Goal: Task Accomplishment & Management: Use online tool/utility

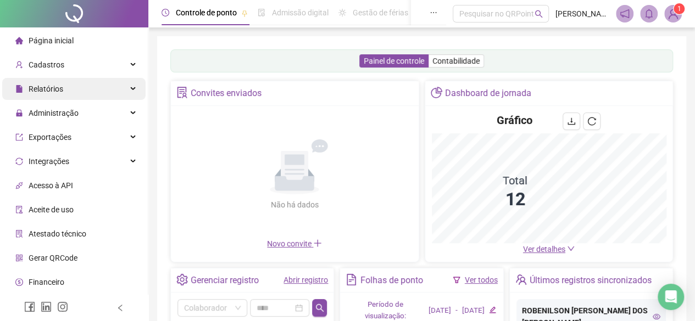
click at [64, 89] on div "Relatórios" at bounding box center [73, 89] width 143 height 22
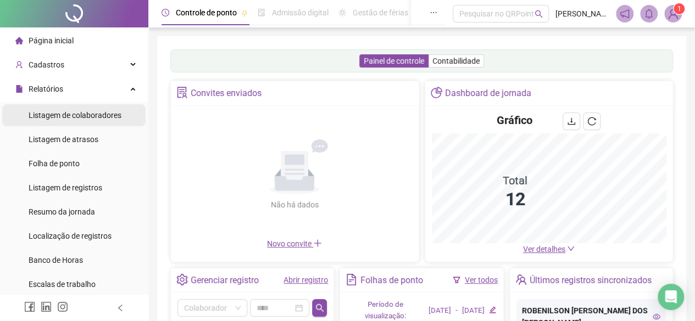
click at [63, 92] on div "Relatórios" at bounding box center [73, 89] width 143 height 22
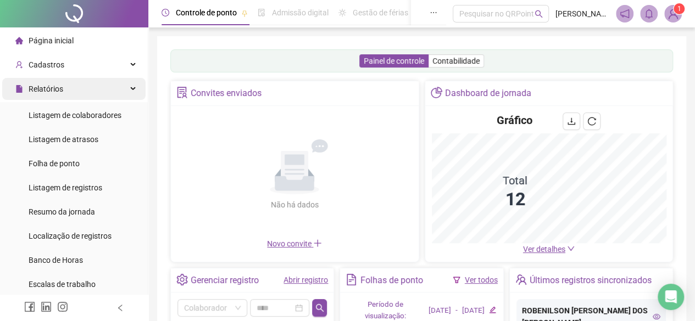
click at [67, 91] on div "Relatórios" at bounding box center [73, 89] width 143 height 22
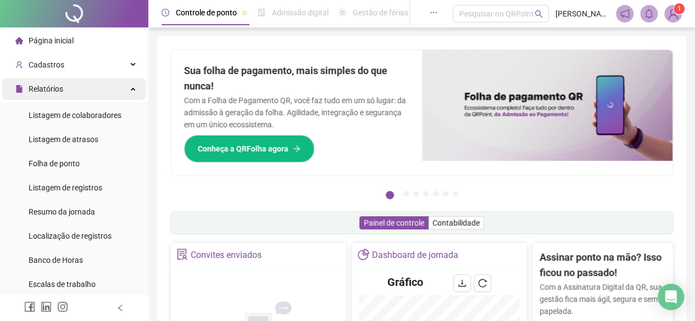
click at [124, 92] on div "Relatórios" at bounding box center [73, 89] width 143 height 22
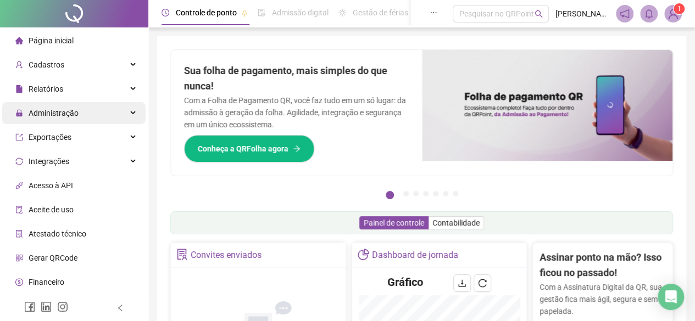
click at [79, 109] on div "Administração" at bounding box center [73, 113] width 143 height 22
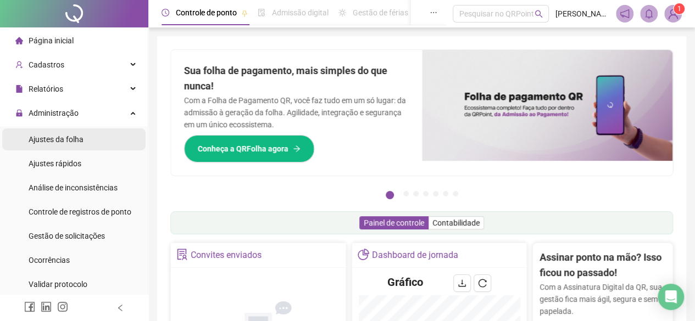
click at [65, 141] on span "Ajustes da folha" at bounding box center [56, 139] width 55 height 9
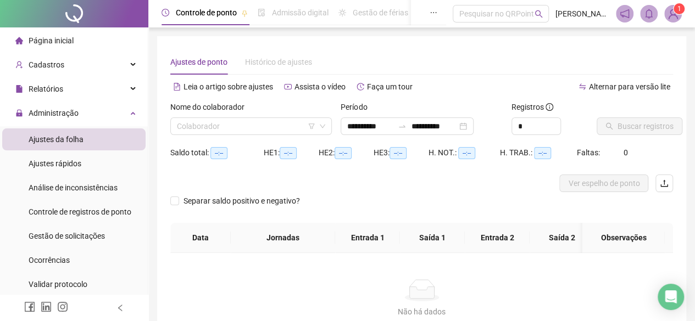
type input "**********"
click at [211, 129] on input "search" at bounding box center [246, 126] width 138 height 16
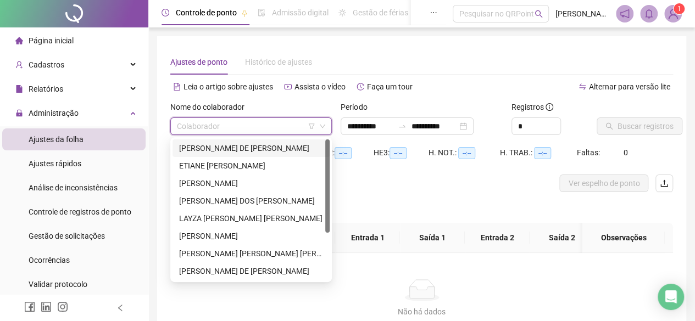
click at [211, 142] on div "[PERSON_NAME] DE [PERSON_NAME]" at bounding box center [251, 148] width 144 height 12
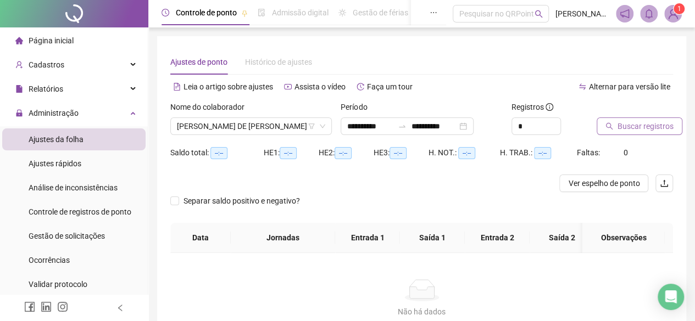
click at [625, 129] on span "Buscar registros" at bounding box center [646, 126] width 56 height 12
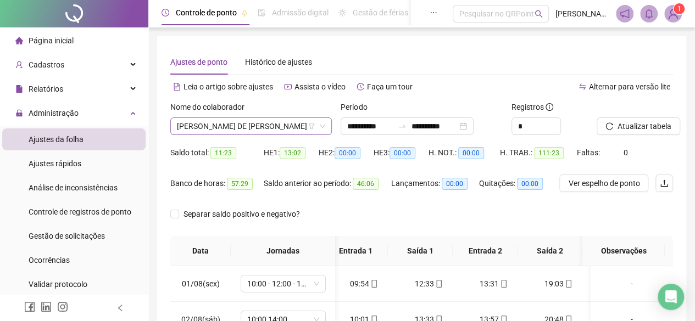
click at [265, 131] on span "[PERSON_NAME] DE [PERSON_NAME]" at bounding box center [251, 126] width 148 height 16
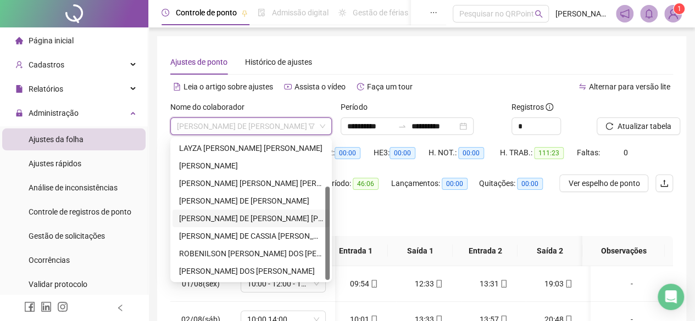
scroll to position [165, 0]
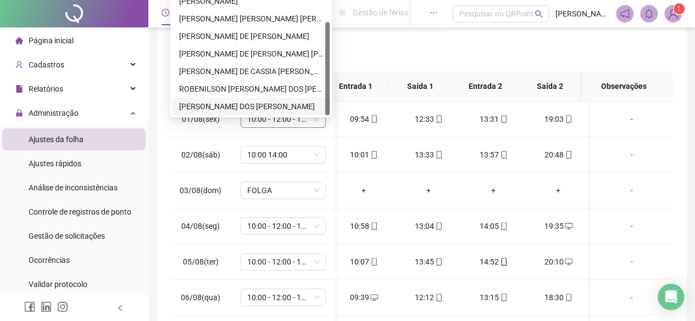
click at [301, 114] on div "[PERSON_NAME] DOS [PERSON_NAME]" at bounding box center [251, 107] width 157 height 18
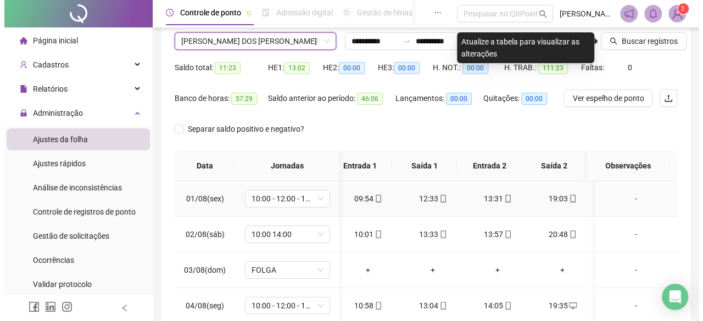
scroll to position [0, 0]
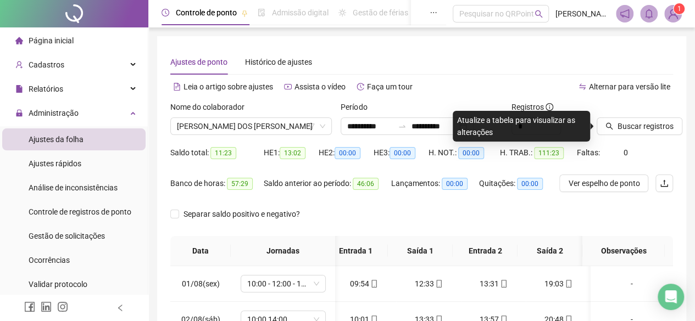
click at [640, 135] on div "Buscar registros" at bounding box center [634, 122] width 85 height 43
click at [640, 132] on button "Buscar registros" at bounding box center [640, 127] width 86 height 18
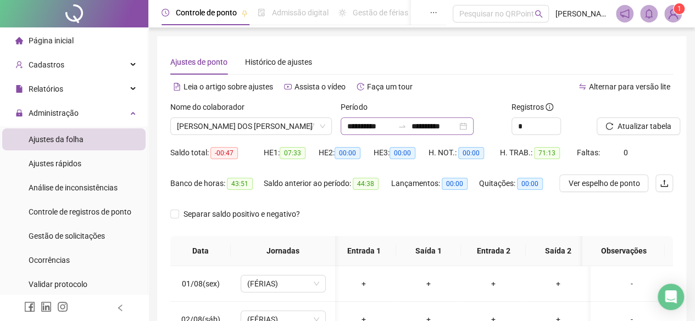
click at [474, 126] on div "**********" at bounding box center [407, 127] width 133 height 18
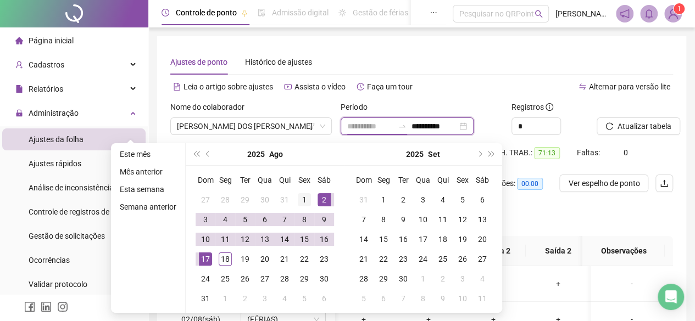
type input "**********"
click at [307, 199] on div "1" at bounding box center [304, 199] width 13 height 13
type input "**********"
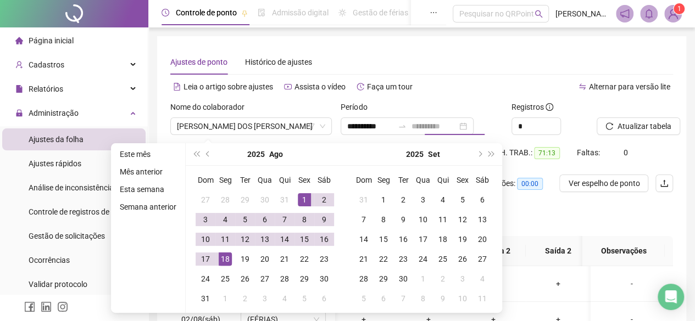
click at [225, 256] on div "18" at bounding box center [225, 259] width 13 height 13
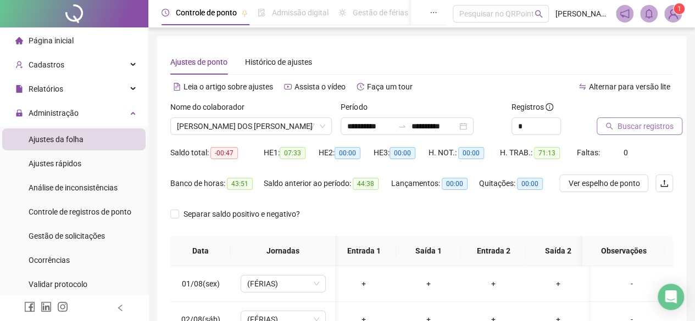
click at [634, 124] on span "Buscar registros" at bounding box center [646, 126] width 56 height 12
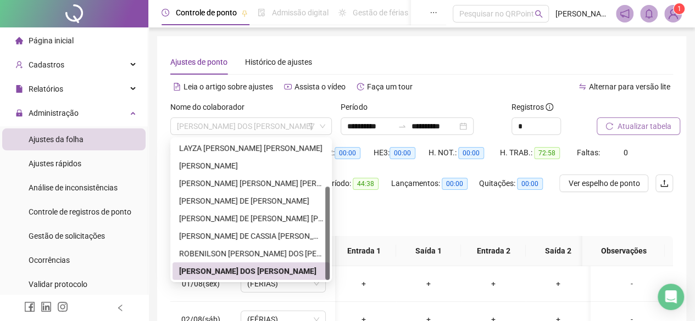
drag, startPoint x: 252, startPoint y: 130, endPoint x: 255, endPoint y: 138, distance: 9.4
click at [253, 130] on span "[PERSON_NAME] DOS [PERSON_NAME]" at bounding box center [251, 126] width 148 height 16
drag, startPoint x: 260, startPoint y: 254, endPoint x: 287, endPoint y: 244, distance: 28.7
click at [260, 253] on div "ROBENILSON [PERSON_NAME] DOS [PERSON_NAME]" at bounding box center [251, 254] width 144 height 12
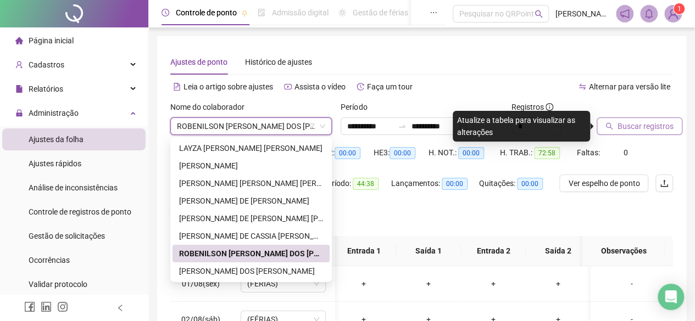
click at [671, 123] on button "Buscar registros" at bounding box center [640, 127] width 86 height 18
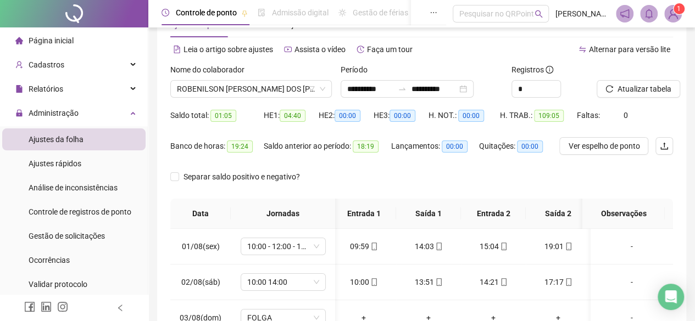
scroll to position [20, 0]
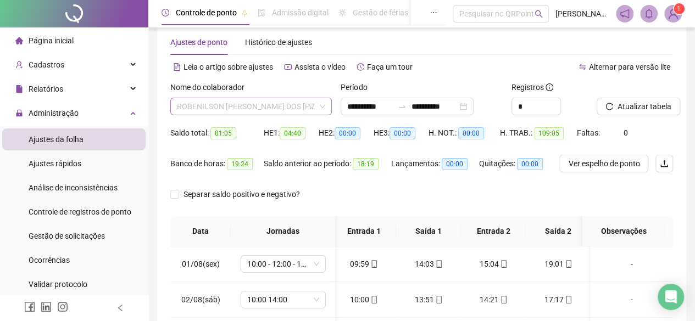
click at [290, 112] on span "ROBENILSON [PERSON_NAME] DOS [PERSON_NAME]" at bounding box center [251, 106] width 148 height 16
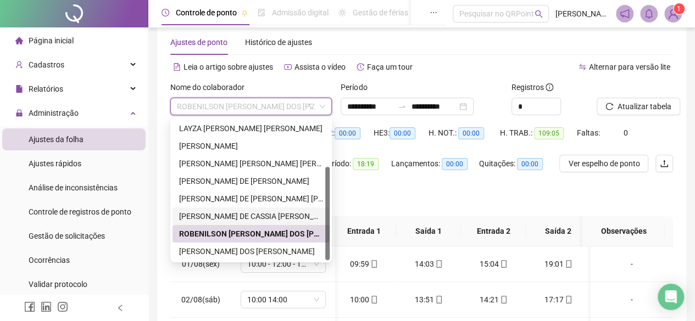
click at [234, 211] on div "[PERSON_NAME] DE CASSIA [PERSON_NAME]" at bounding box center [251, 216] width 144 height 12
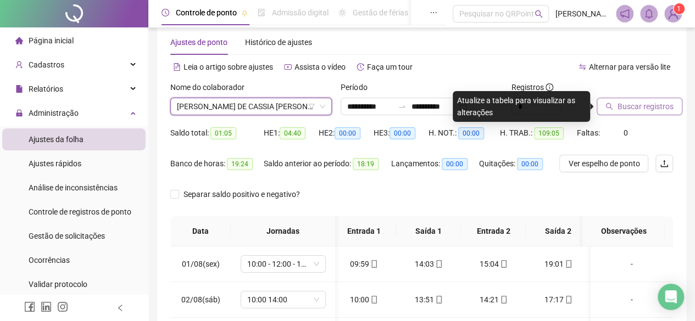
click at [624, 111] on span "Buscar registros" at bounding box center [646, 107] width 56 height 12
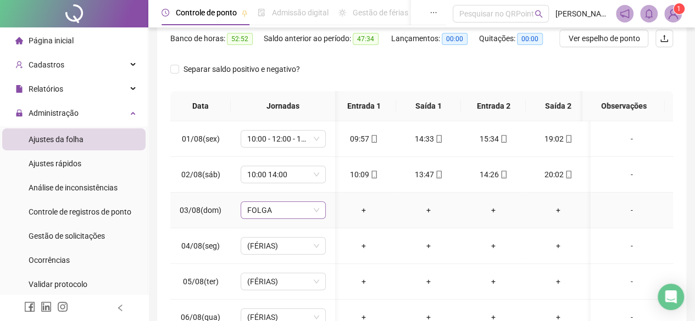
scroll to position [75, 0]
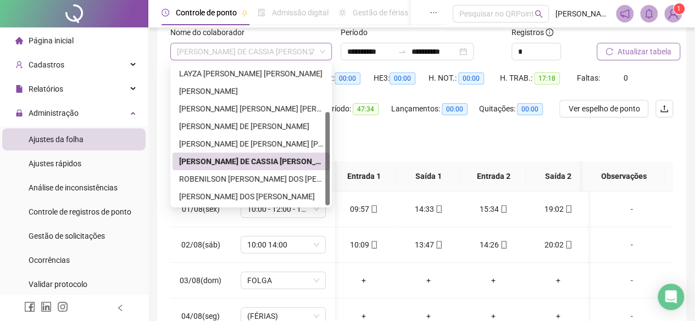
click at [276, 51] on span "[PERSON_NAME] DE CASSIA [PERSON_NAME]" at bounding box center [251, 51] width 148 height 16
click at [263, 179] on div "ROBENILSON [PERSON_NAME] DOS [PERSON_NAME]" at bounding box center [251, 179] width 144 height 12
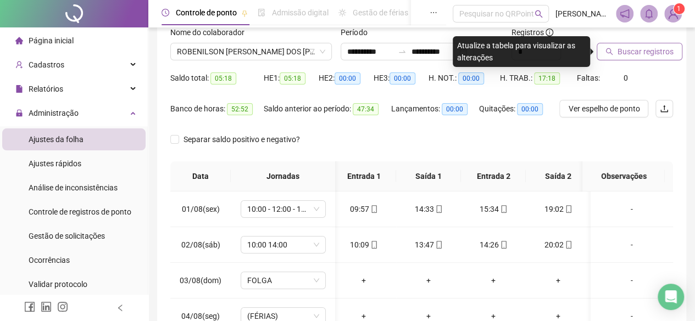
click at [643, 49] on span "Buscar registros" at bounding box center [646, 52] width 56 height 12
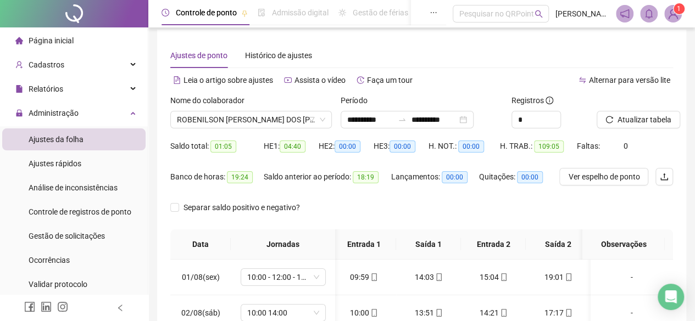
scroll to position [0, 0]
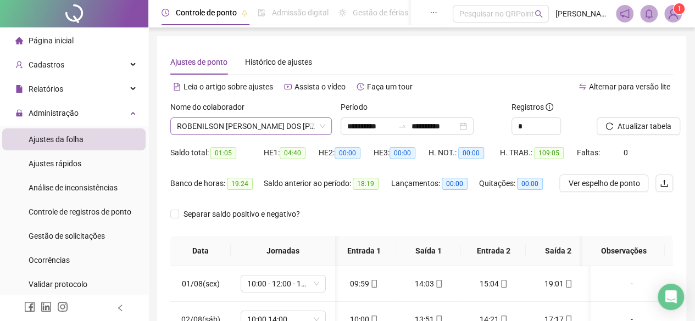
click at [285, 125] on span "ROBENILSON [PERSON_NAME] DOS [PERSON_NAME]" at bounding box center [251, 126] width 148 height 16
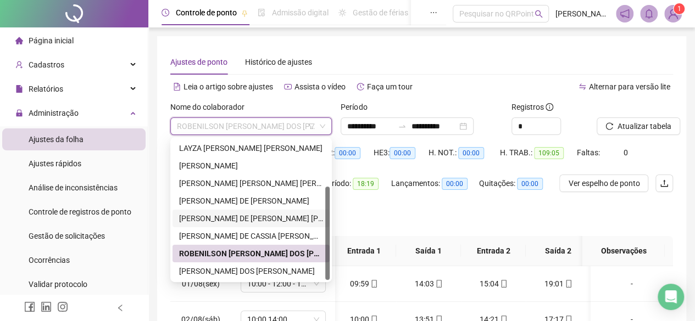
click at [219, 218] on div "[PERSON_NAME] DE [PERSON_NAME] [PERSON_NAME]" at bounding box center [251, 219] width 144 height 12
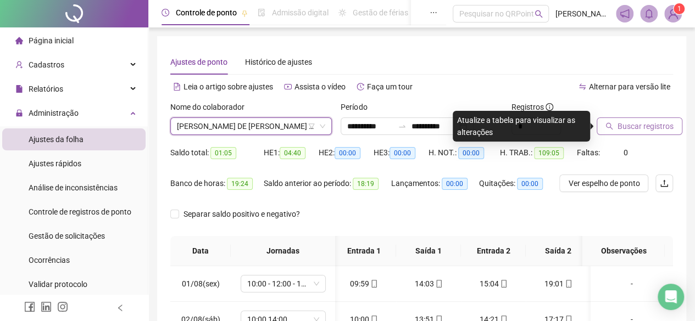
click at [675, 122] on button "Buscar registros" at bounding box center [640, 127] width 86 height 18
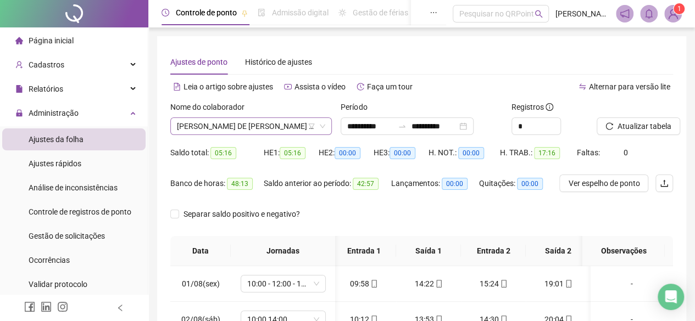
click at [275, 130] on span "[PERSON_NAME] DE [PERSON_NAME] [PERSON_NAME]" at bounding box center [251, 126] width 148 height 16
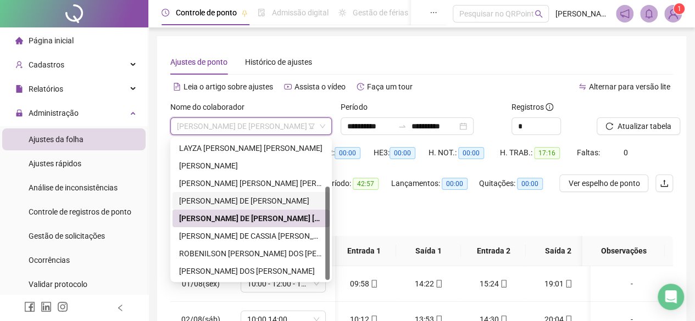
click at [237, 197] on div "[PERSON_NAME] DE [PERSON_NAME]" at bounding box center [251, 201] width 144 height 12
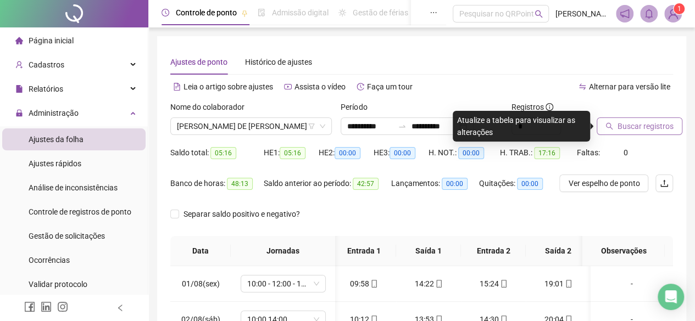
click at [665, 125] on span "Buscar registros" at bounding box center [646, 126] width 56 height 12
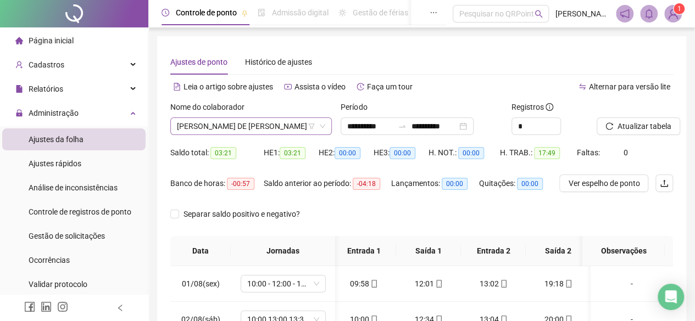
click at [222, 127] on span "[PERSON_NAME] DE [PERSON_NAME]" at bounding box center [251, 126] width 148 height 16
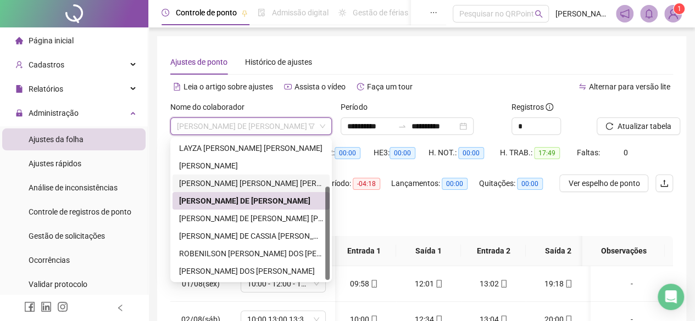
click at [246, 185] on div "[PERSON_NAME] [PERSON_NAME] [PERSON_NAME]" at bounding box center [251, 184] width 144 height 12
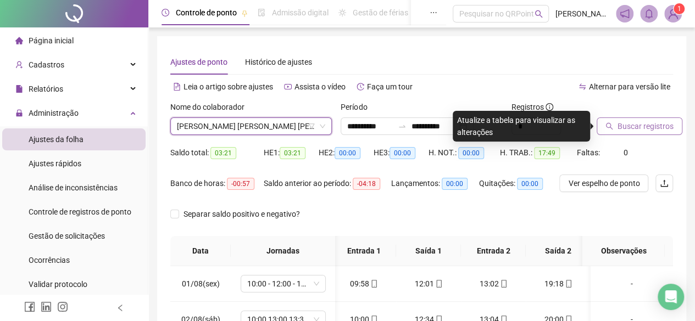
click at [626, 130] on span "Buscar registros" at bounding box center [646, 126] width 56 height 12
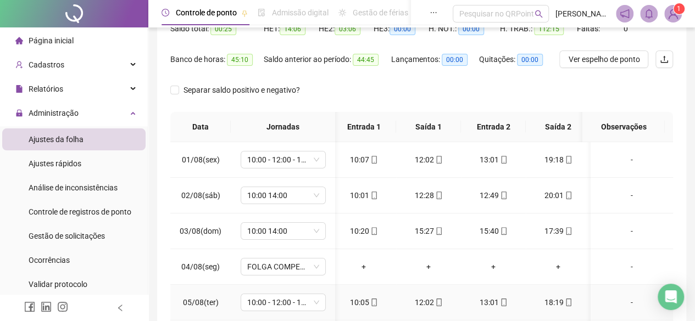
scroll to position [75, 0]
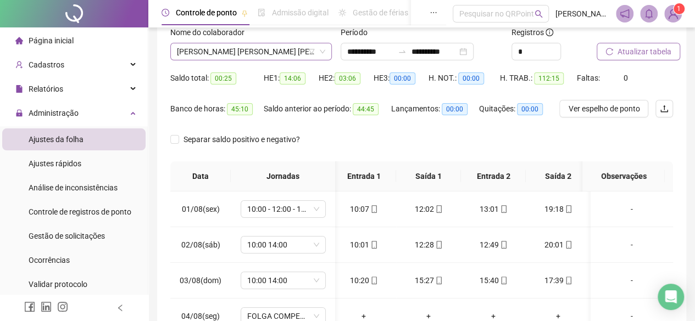
click at [278, 52] on span "[PERSON_NAME] [PERSON_NAME] [PERSON_NAME]" at bounding box center [251, 51] width 148 height 16
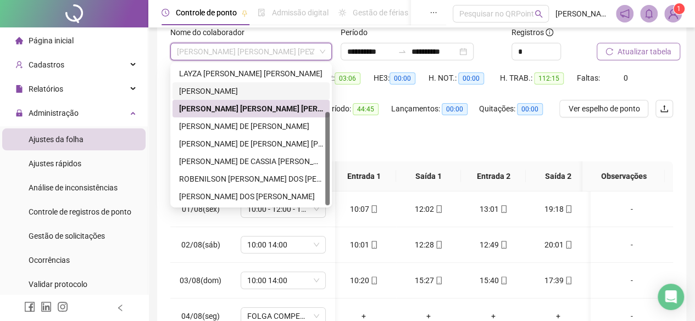
click at [259, 87] on div "[PERSON_NAME]" at bounding box center [251, 91] width 144 height 12
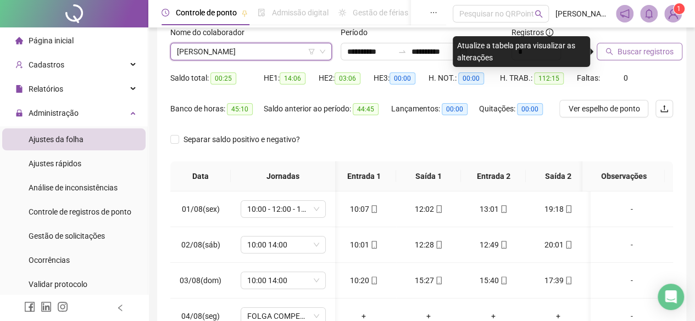
click at [633, 53] on span "Buscar registros" at bounding box center [646, 52] width 56 height 12
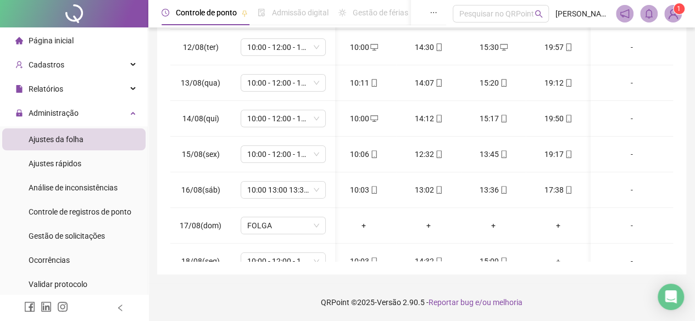
scroll to position [1, 4]
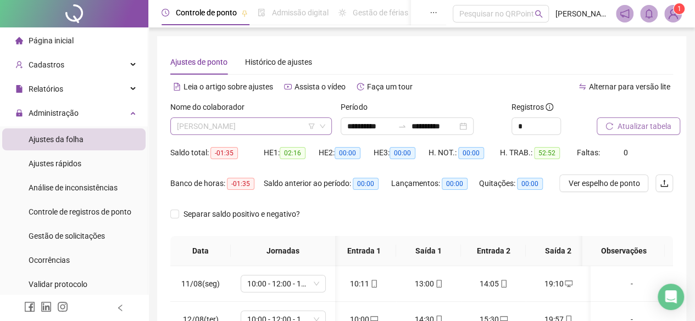
click at [278, 119] on span "[PERSON_NAME]" at bounding box center [251, 126] width 148 height 16
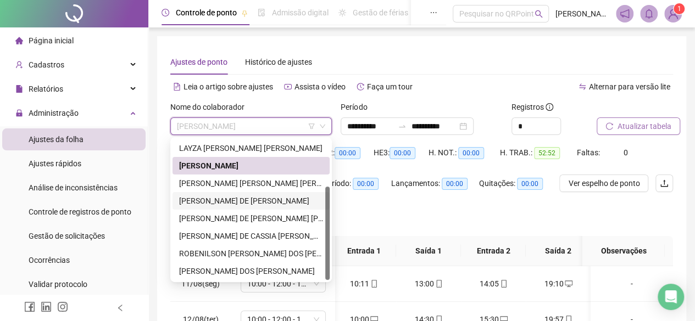
scroll to position [0, 0]
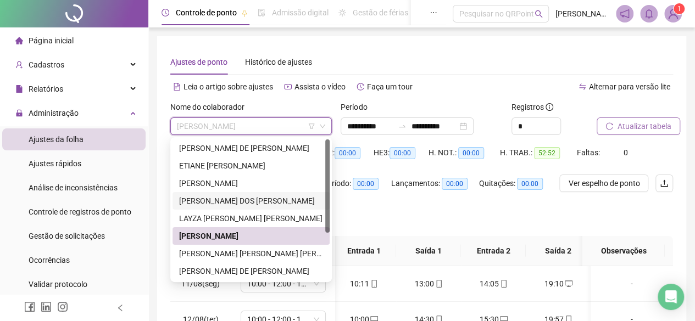
click at [262, 205] on div "[PERSON_NAME] DOS [PERSON_NAME]" at bounding box center [251, 201] width 144 height 12
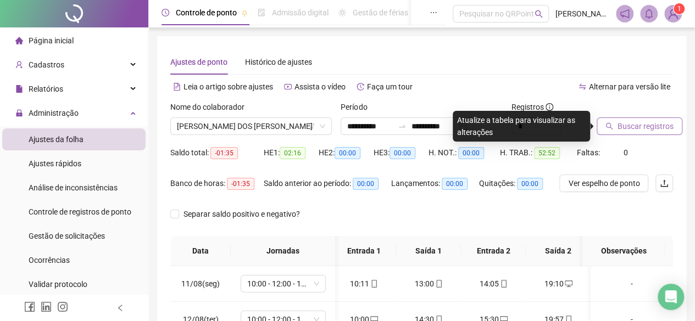
click at [670, 120] on span "Buscar registros" at bounding box center [646, 126] width 56 height 12
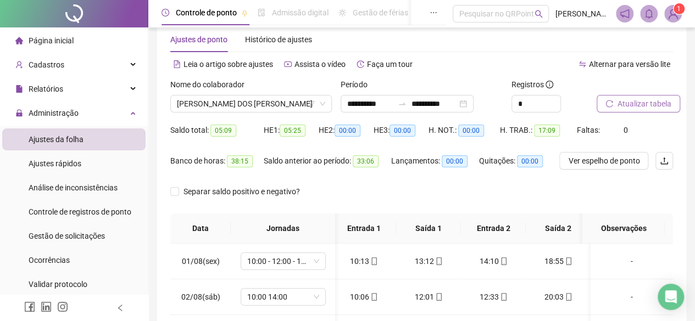
scroll to position [20, 0]
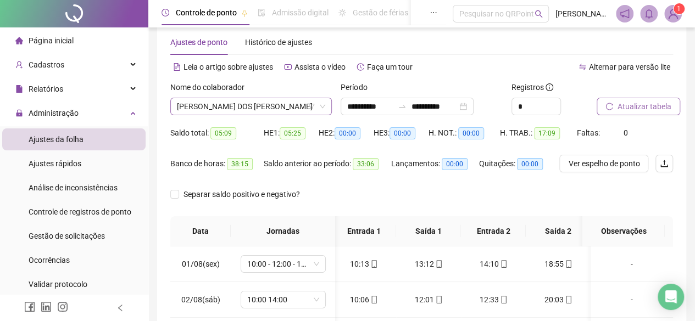
click at [304, 103] on span "[PERSON_NAME] DOS [PERSON_NAME]" at bounding box center [251, 106] width 148 height 16
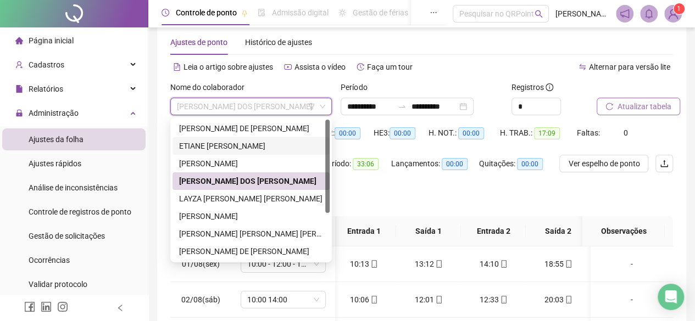
click at [282, 144] on div "ETIANE [PERSON_NAME]" at bounding box center [251, 146] width 144 height 12
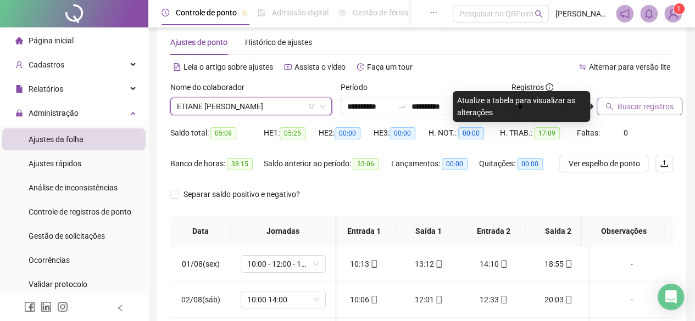
click at [652, 108] on span "Buscar registros" at bounding box center [646, 107] width 56 height 12
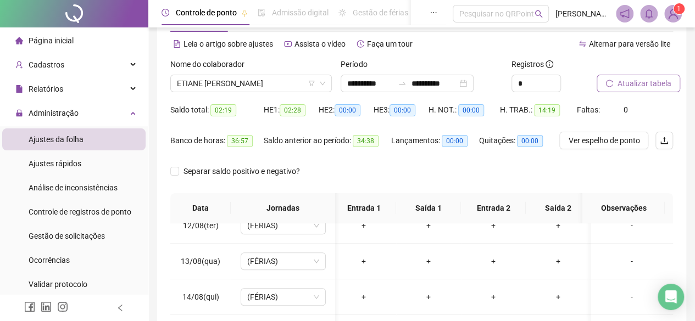
scroll to position [0, 0]
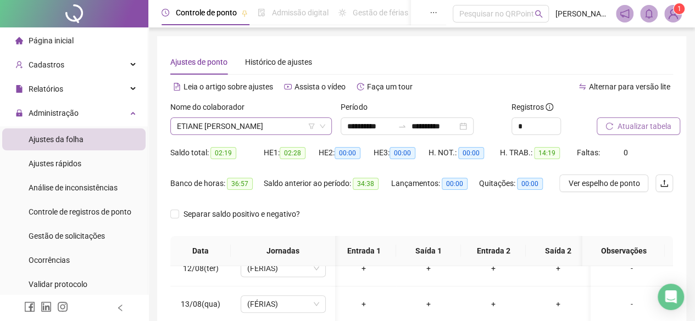
click at [287, 128] on span "ETIANE [PERSON_NAME]" at bounding box center [251, 126] width 148 height 16
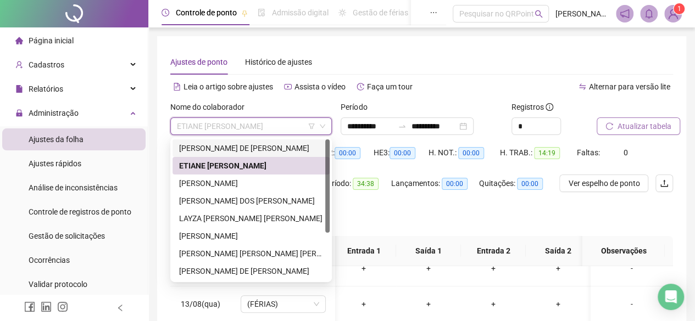
click at [293, 152] on div "[PERSON_NAME] DE [PERSON_NAME]" at bounding box center [251, 148] width 144 height 12
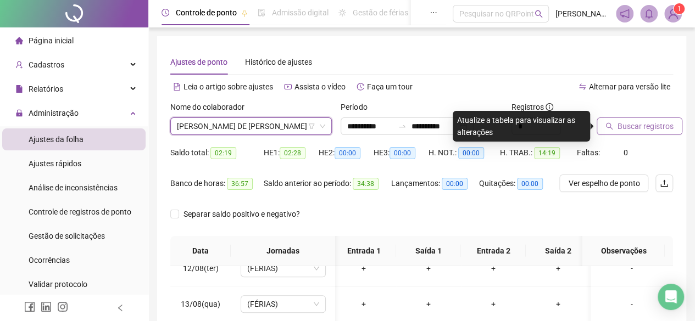
click at [656, 121] on span "Buscar registros" at bounding box center [646, 126] width 56 height 12
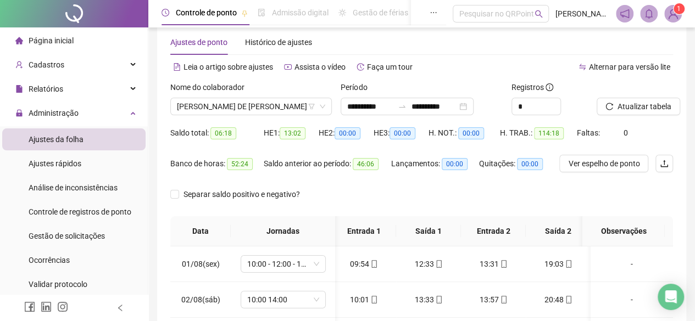
scroll to position [7, 0]
